Goal: Transaction & Acquisition: Register for event/course

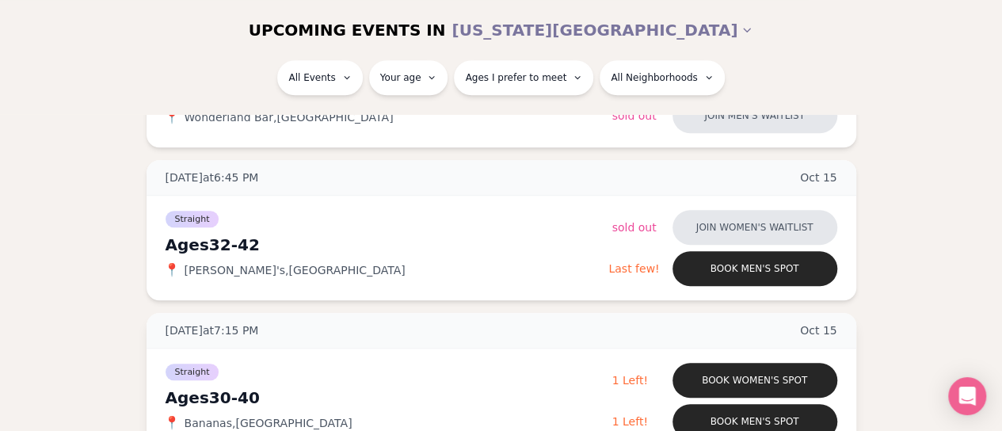
scroll to position [554, 0]
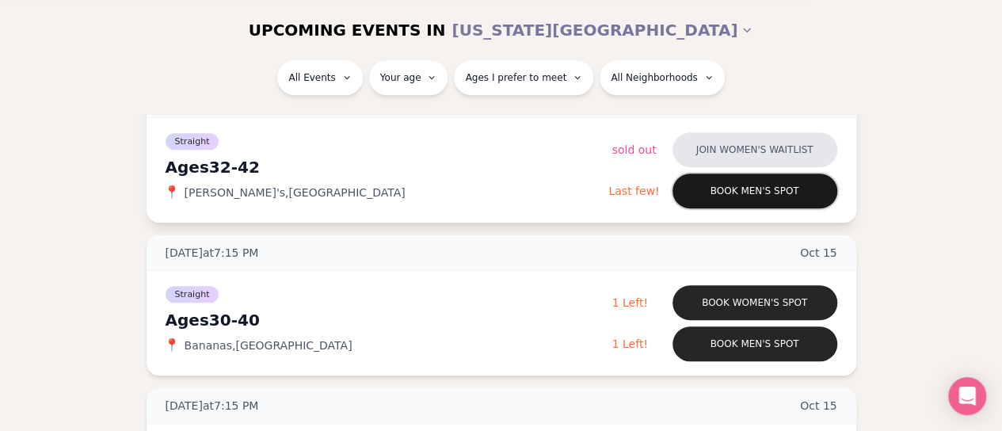
click at [749, 186] on button "Book men's spot" at bounding box center [754, 190] width 165 height 35
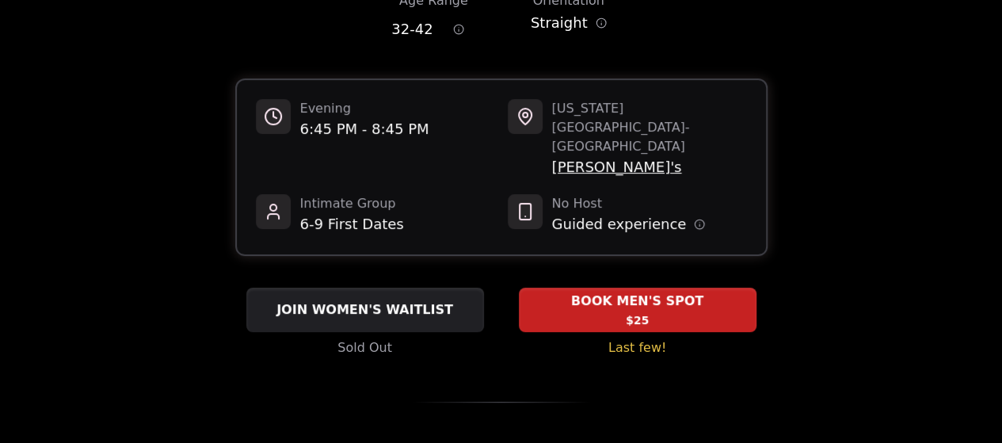
scroll to position [158, 0]
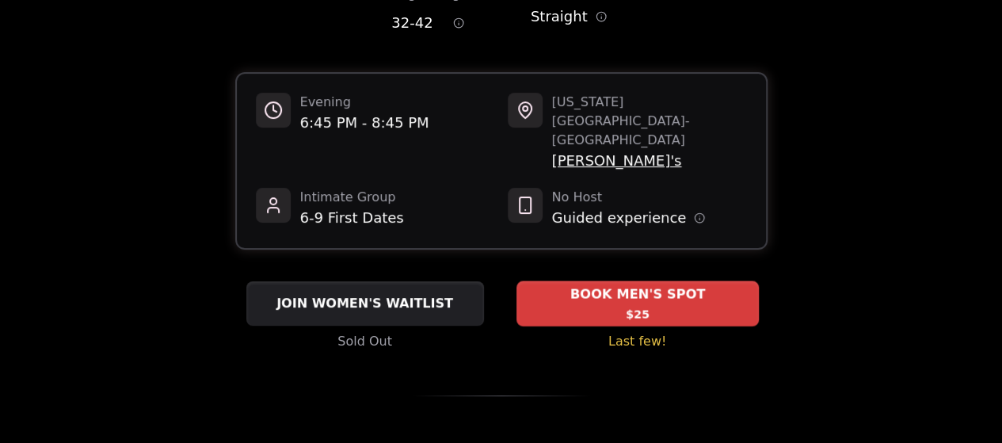
click at [667, 281] on div "BOOK MEN'S SPOT $25" at bounding box center [637, 303] width 242 height 44
